Goal: Navigation & Orientation: Find specific page/section

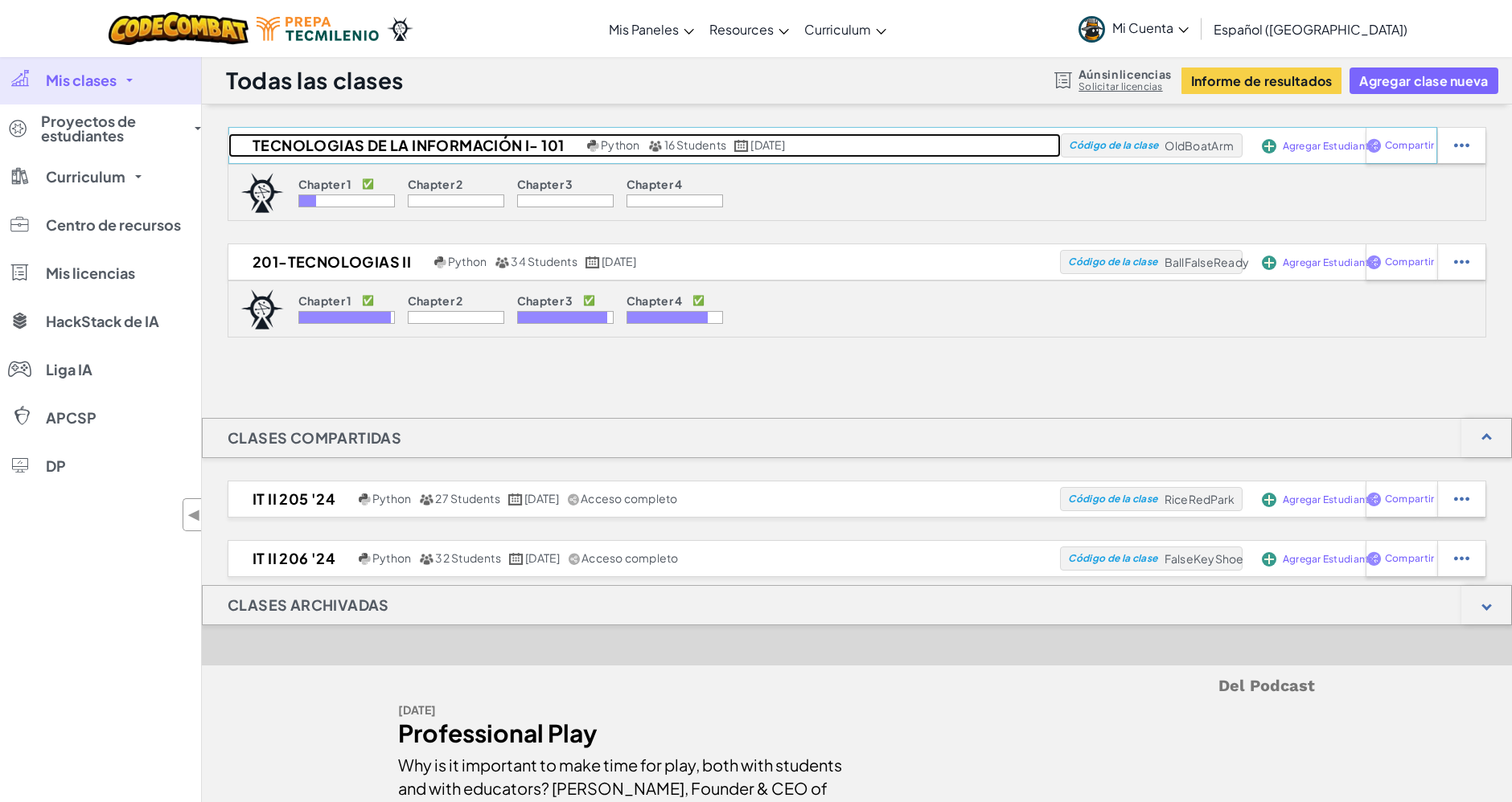
click at [322, 140] on h2 "TECNOLOGIAS DE LA INFORMACIÓN I- 101" at bounding box center [405, 145] width 354 height 24
